Goal: Task Accomplishment & Management: Use online tool/utility

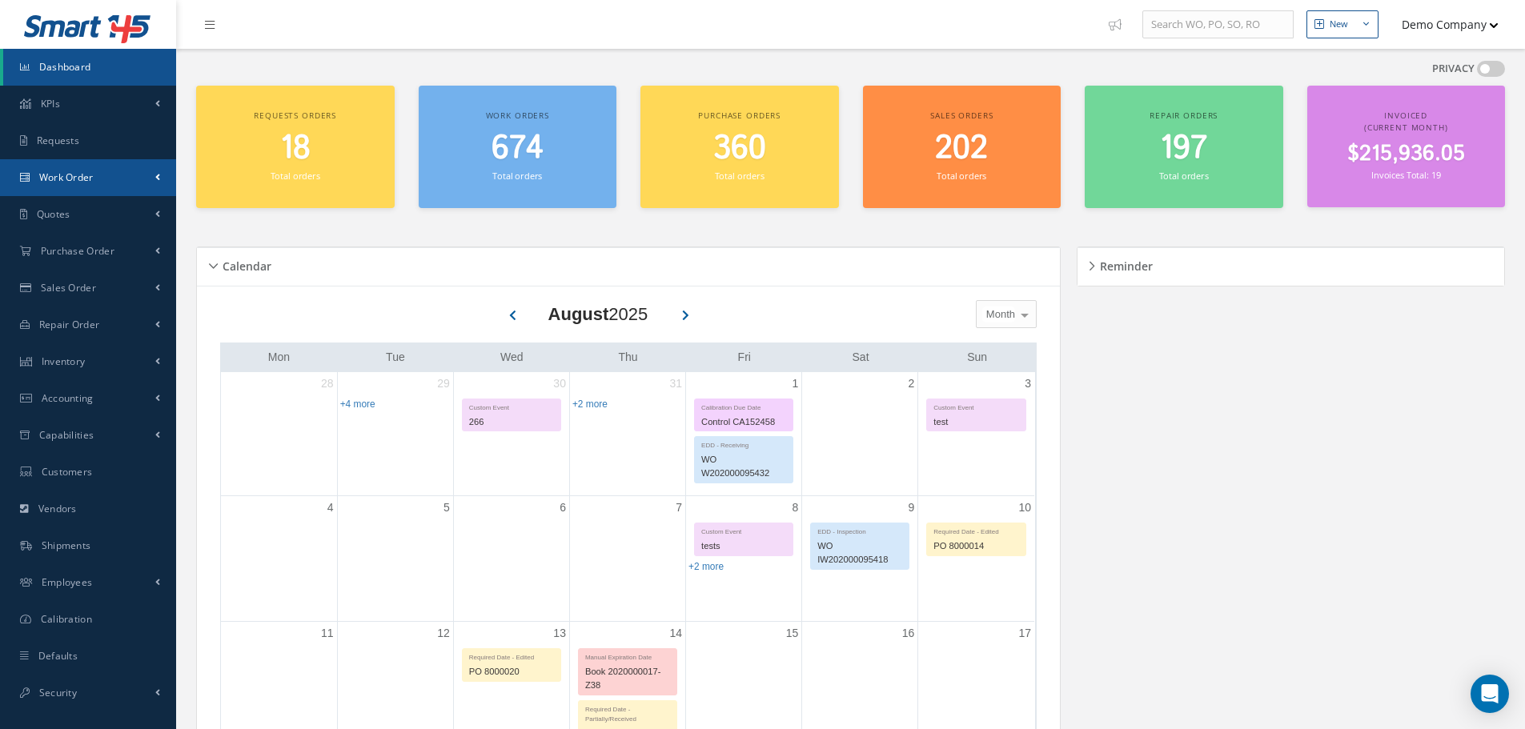
click at [162, 176] on link "Work Order" at bounding box center [88, 177] width 176 height 37
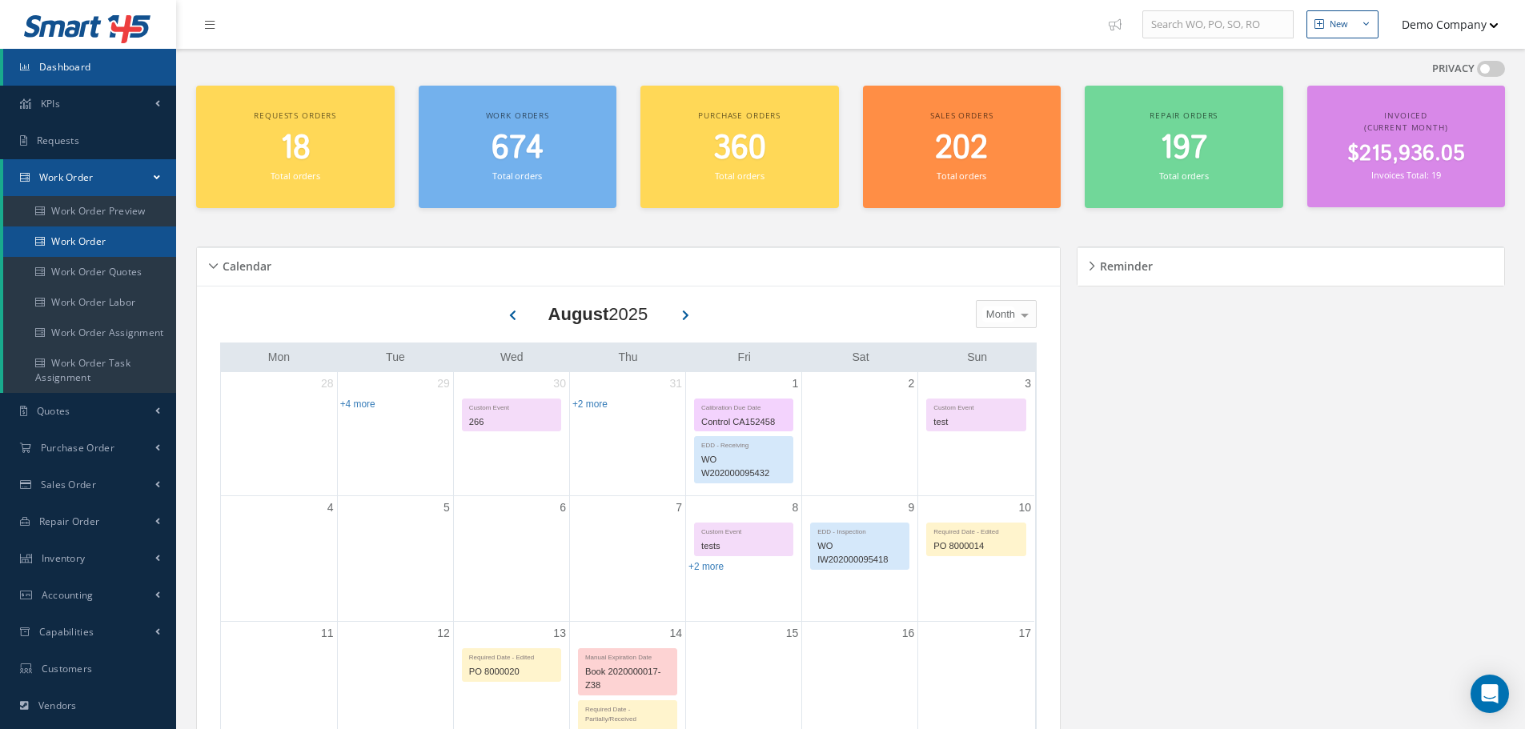
click at [114, 247] on link "Work Order" at bounding box center [91, 242] width 176 height 30
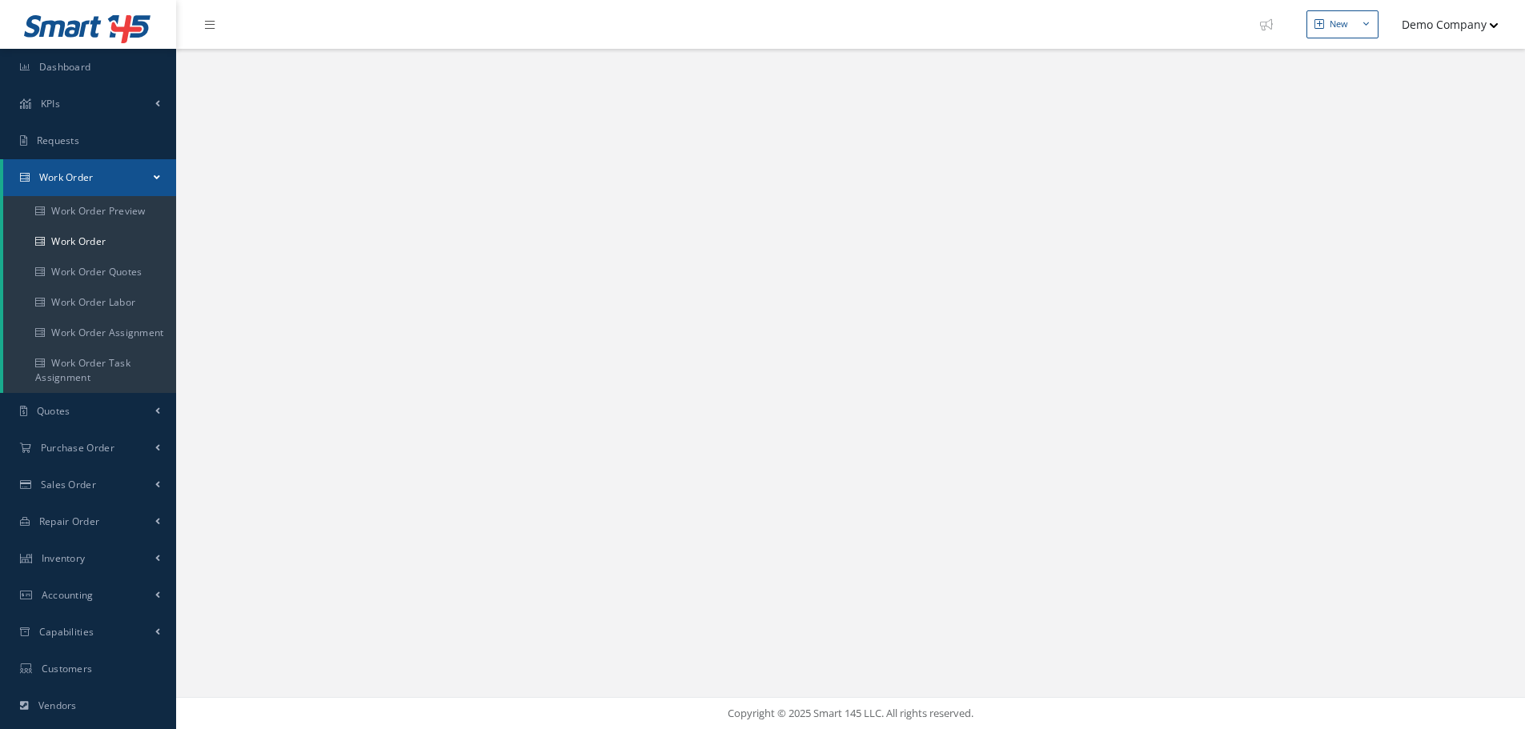
select select "25"
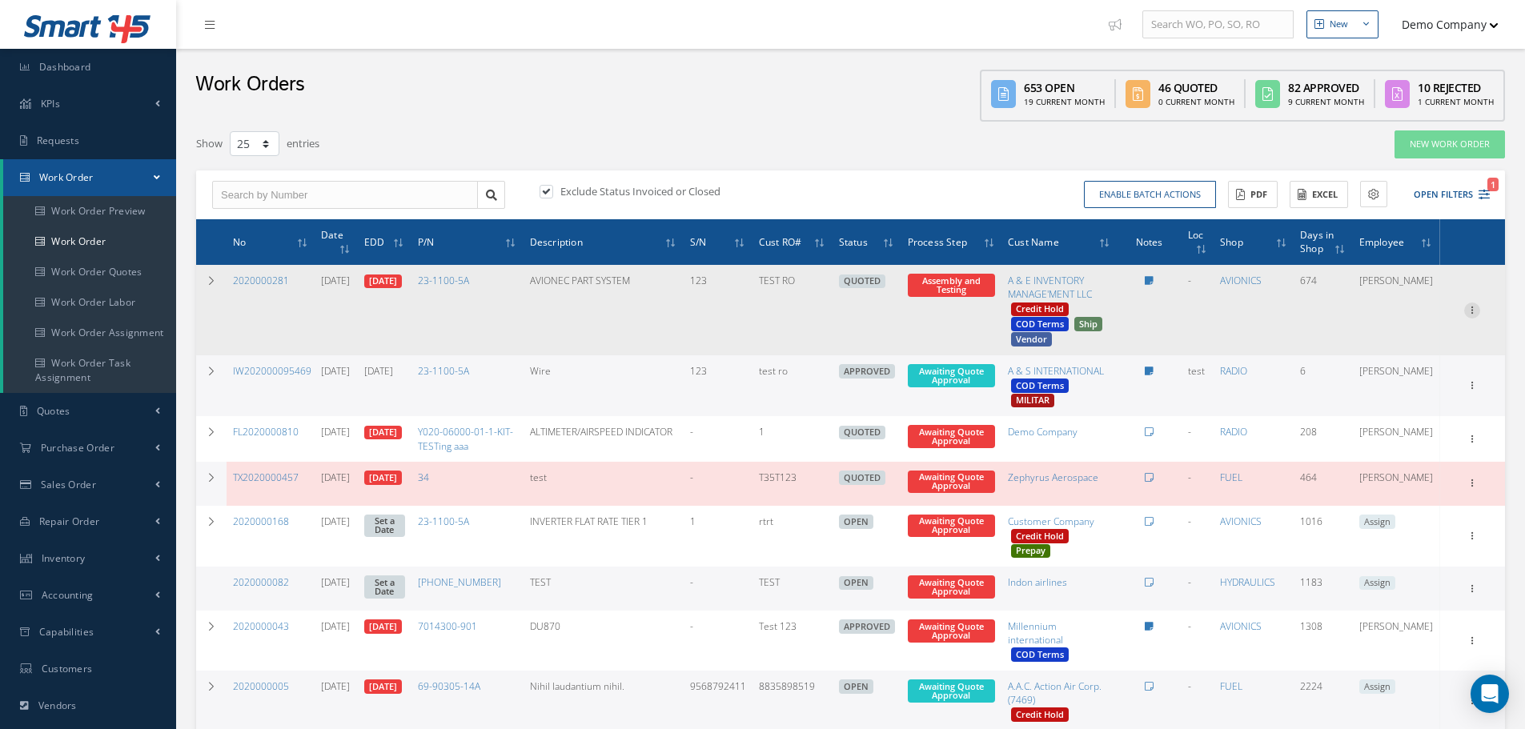
click at [1474, 312] on icon at bounding box center [1472, 309] width 16 height 13
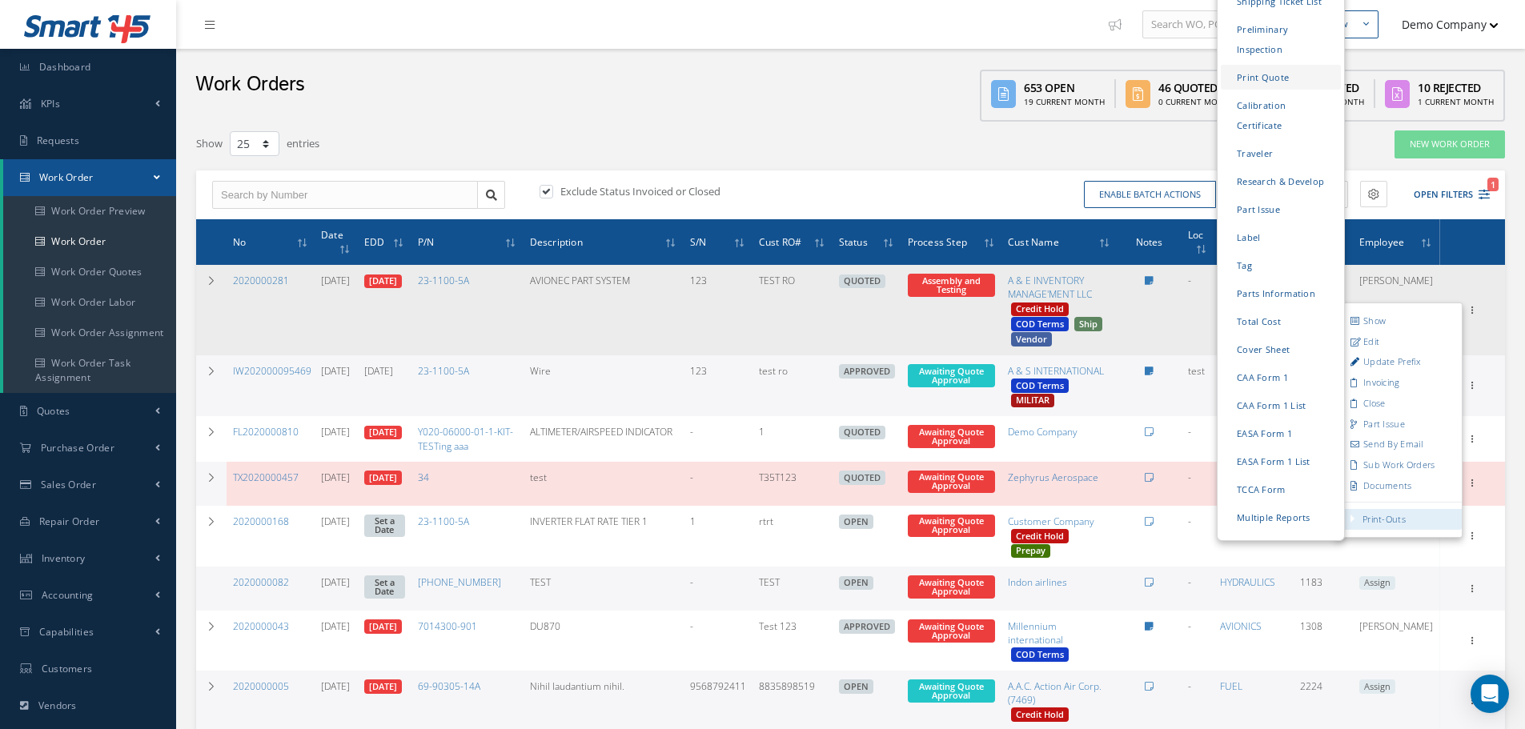
click at [1268, 65] on link "Print Quote" at bounding box center [1281, 77] width 120 height 25
